Goal: Book appointment/travel/reservation

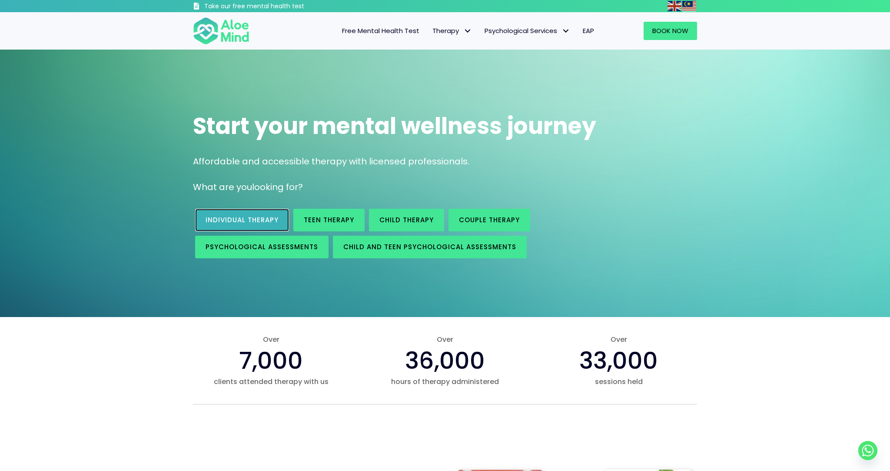
click at [270, 218] on span "Individual therapy" at bounding box center [242, 219] width 73 height 9
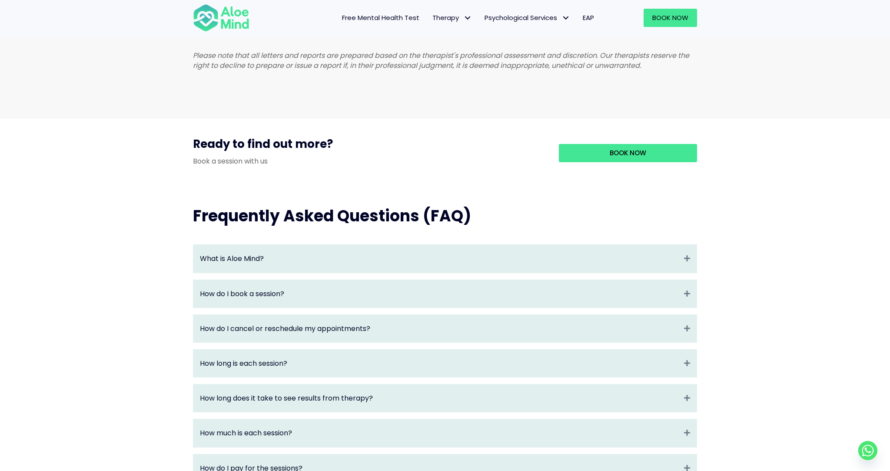
scroll to position [763, 0]
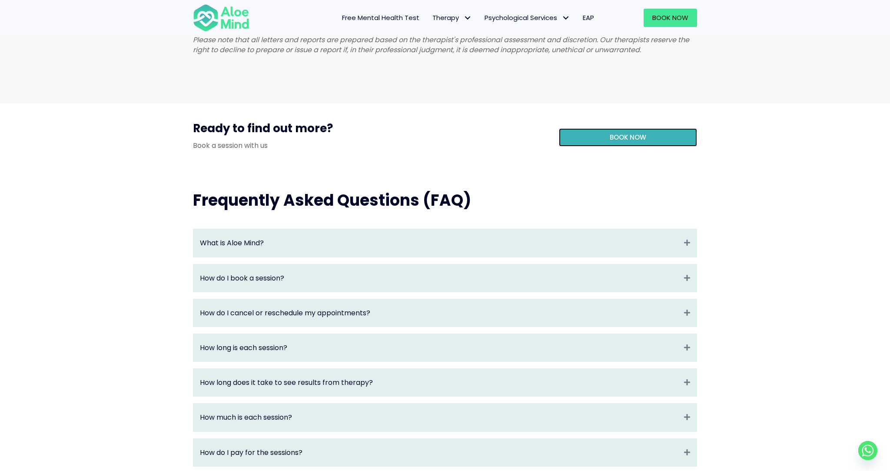
click at [631, 139] on link "Book Now" at bounding box center [628, 137] width 138 height 18
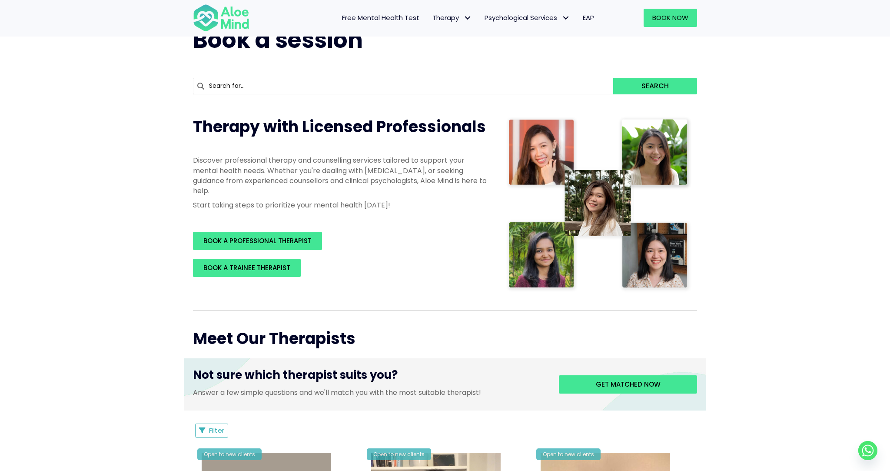
scroll to position [45, 0]
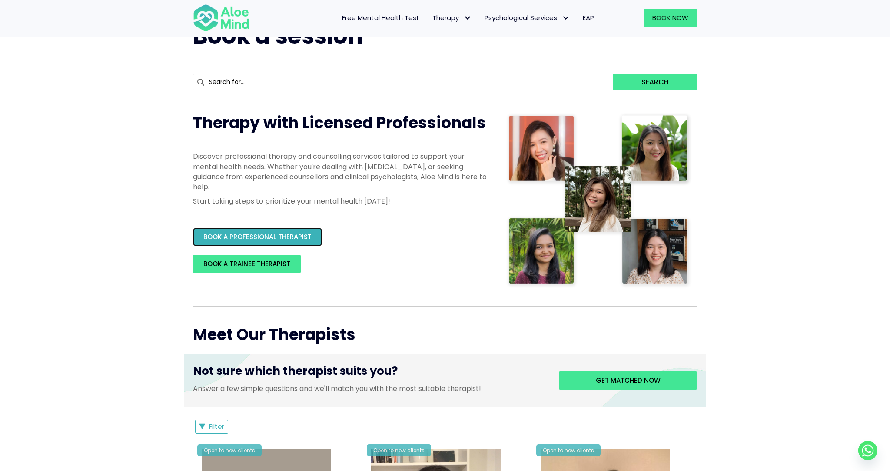
click at [252, 241] on span "BOOK A PROFESSIONAL THERAPIST" at bounding box center [257, 236] width 108 height 9
